Goal: Information Seeking & Learning: Learn about a topic

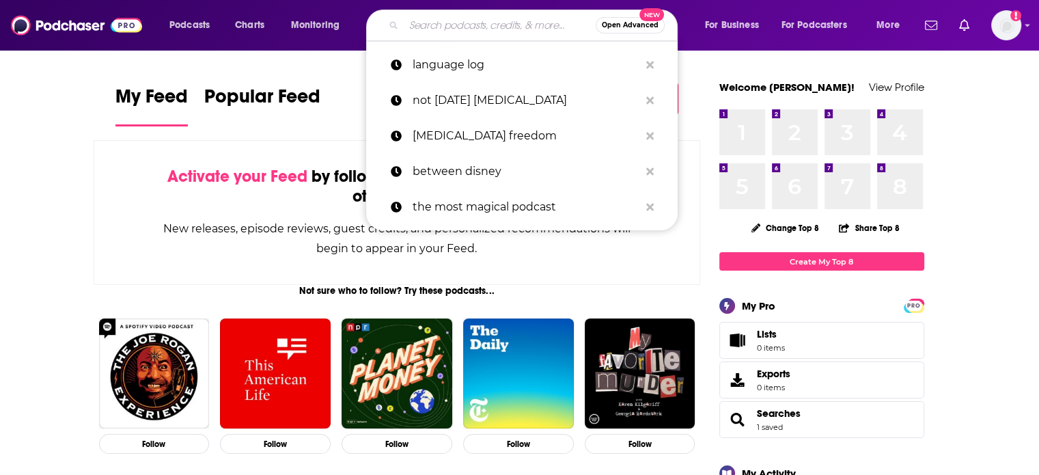
drag, startPoint x: 481, startPoint y: 29, endPoint x: 430, endPoint y: 22, distance: 51.8
click at [430, 22] on input "Search podcasts, credits, & more..." at bounding box center [500, 25] width 192 height 22
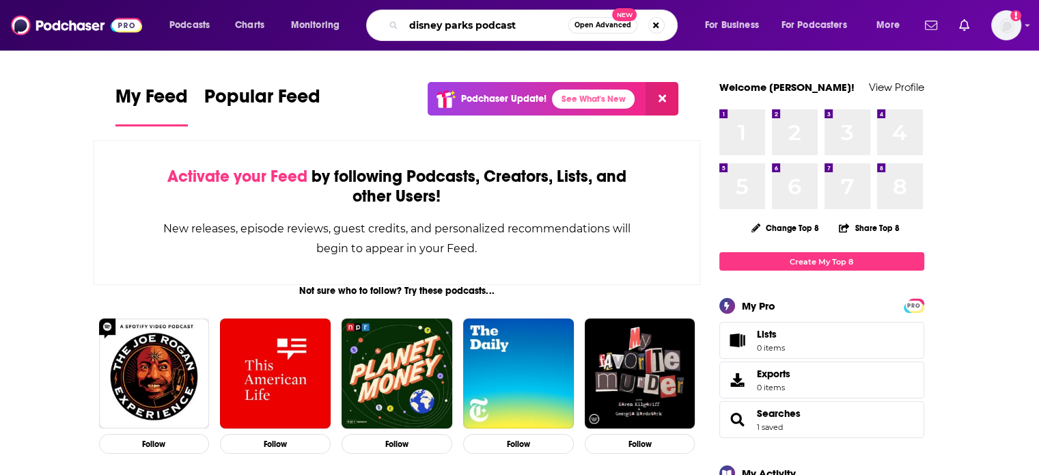
type input "disney parks podcast"
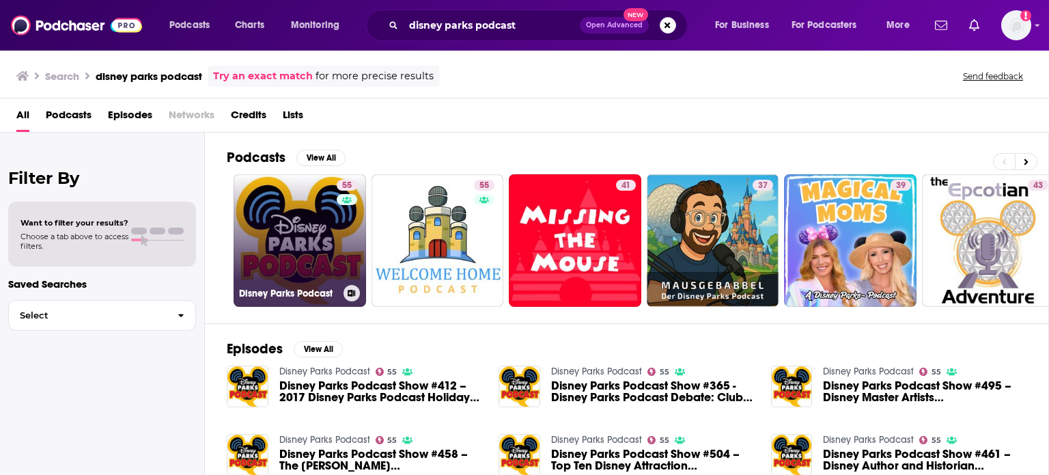
click at [317, 264] on link "55 Disney Parks Podcast" at bounding box center [300, 240] width 132 height 132
